Goal: Transaction & Acquisition: Purchase product/service

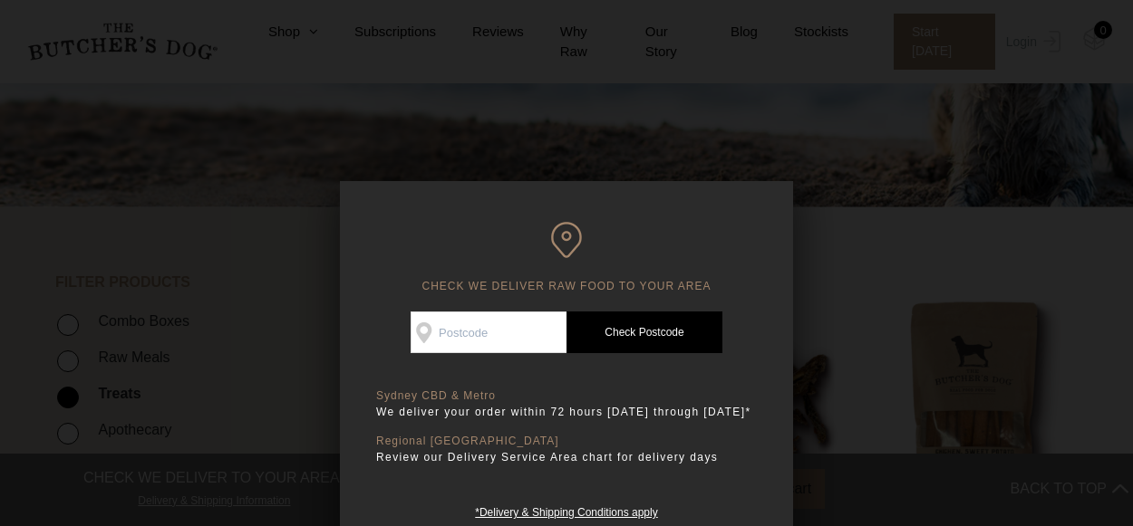
click at [462, 339] on input "Check Availability At" at bounding box center [488, 333] width 156 height 42
type input "4702"
click at [695, 333] on link "Check Postcode" at bounding box center [644, 333] width 156 height 42
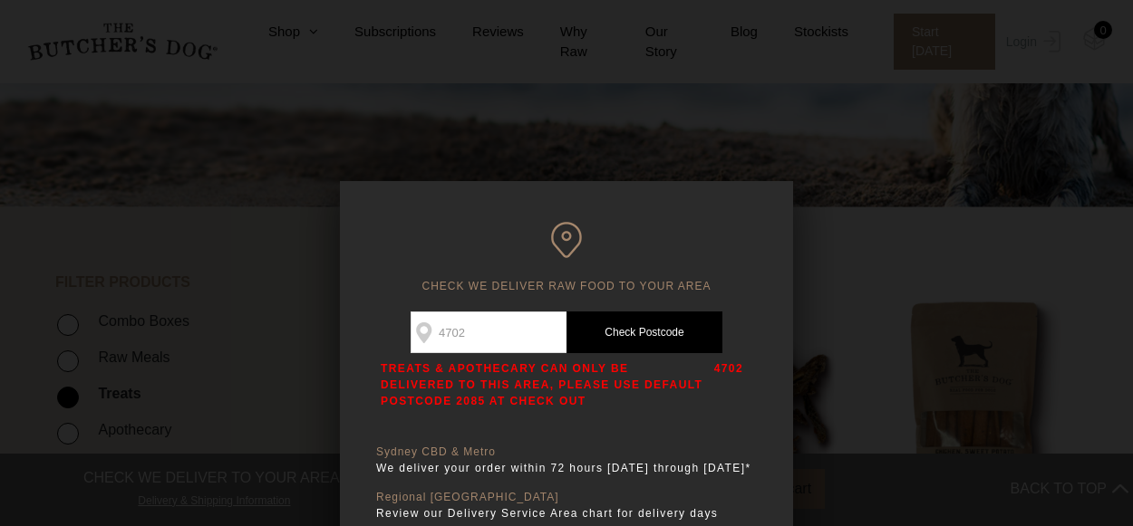
click at [876, 256] on div at bounding box center [566, 263] width 1133 height 526
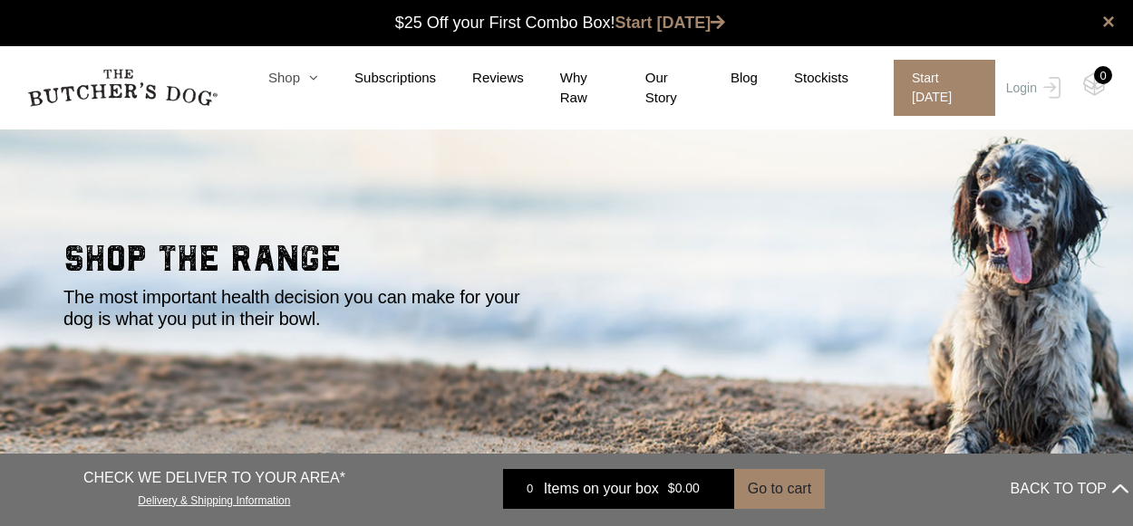
click at [291, 71] on link "Shop" at bounding box center [275, 78] width 86 height 21
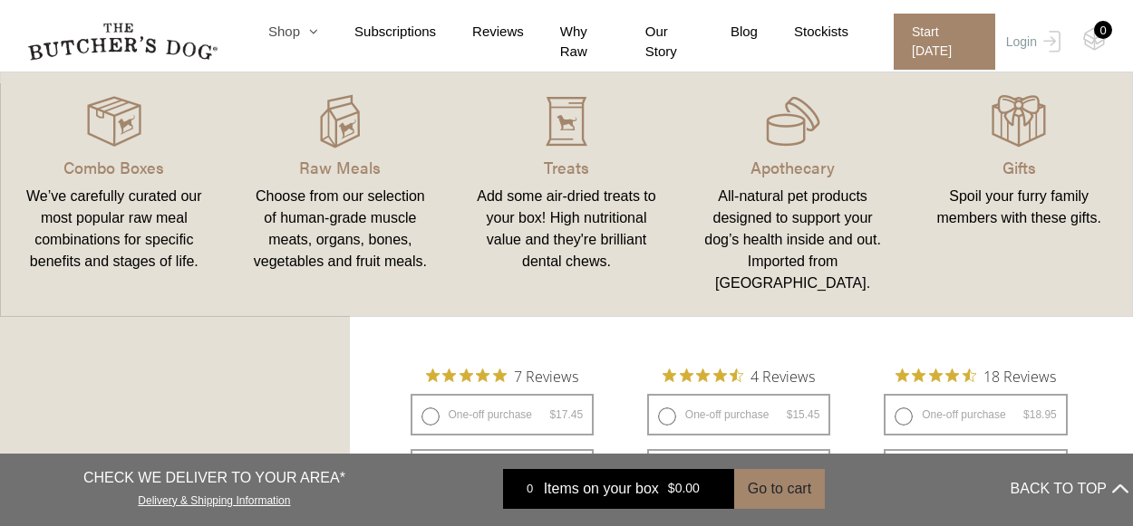
scroll to position [2265, 0]
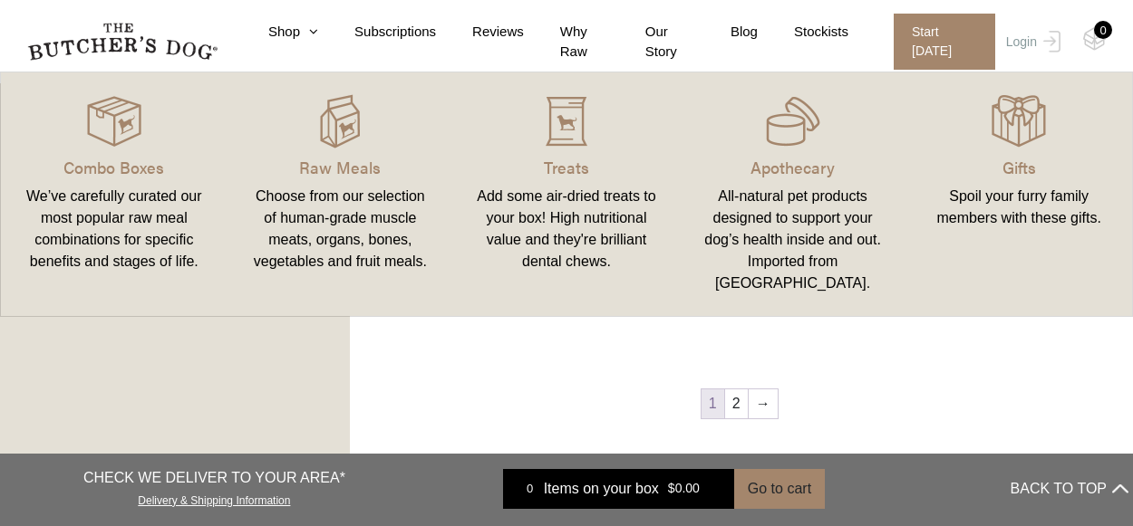
click at [312, 190] on div "Choose from our selection of human-grade muscle meats, organs, bones, vegetable…" at bounding box center [340, 229] width 183 height 87
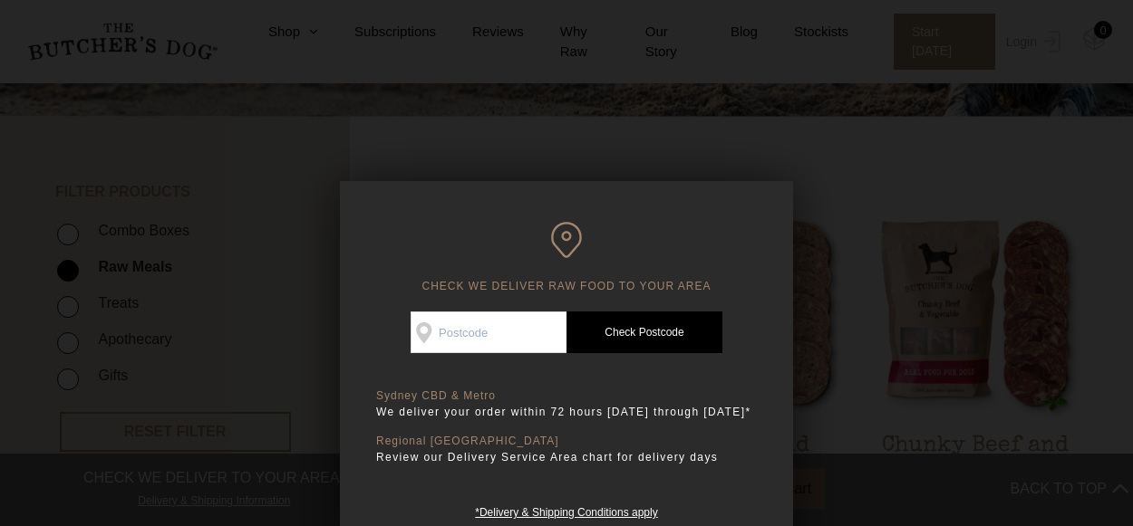
click at [439, 332] on input "Check Availability At" at bounding box center [488, 333] width 156 height 42
type input "4702"
click at [688, 340] on link "Check Postcode" at bounding box center [644, 333] width 156 height 42
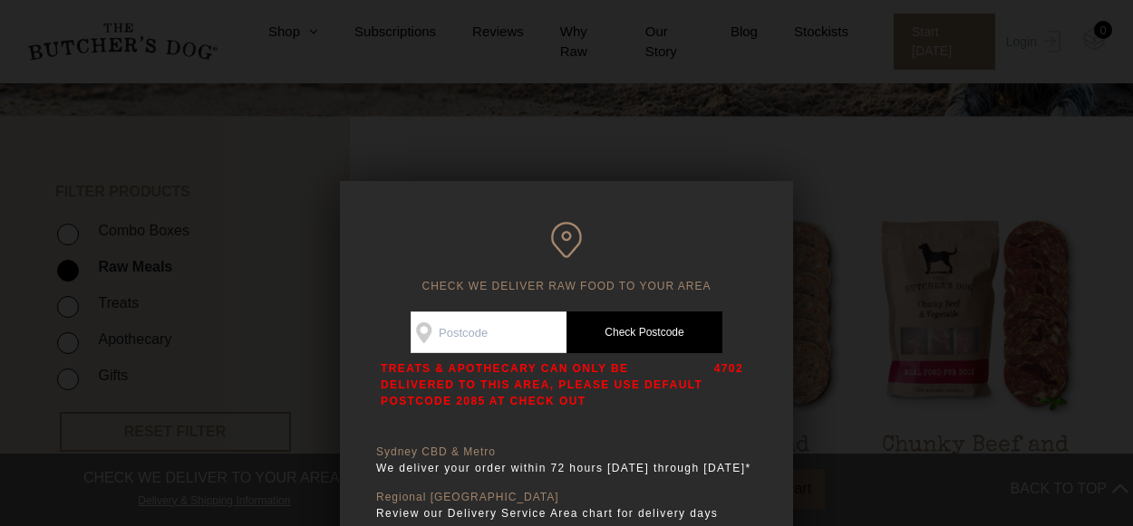
scroll to position [909, 0]
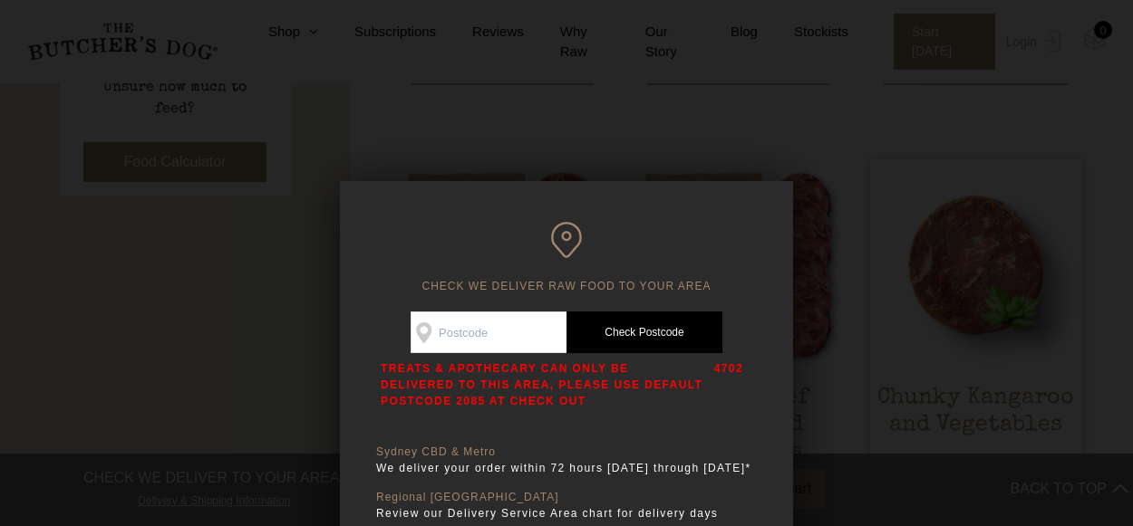
click at [961, 263] on div at bounding box center [566, 263] width 1133 height 526
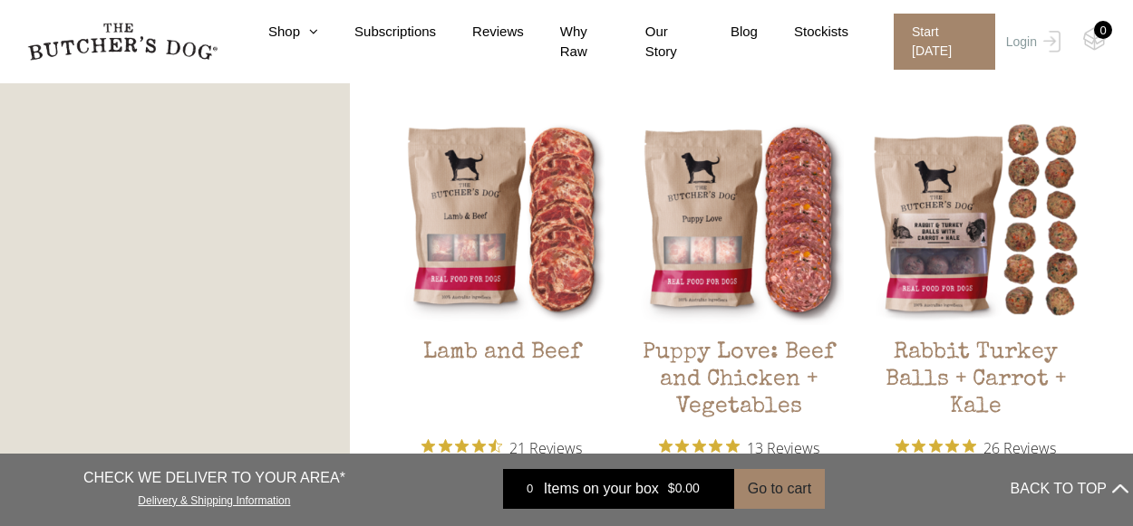
scroll to position [1720, 0]
